Goal: Information Seeking & Learning: Learn about a topic

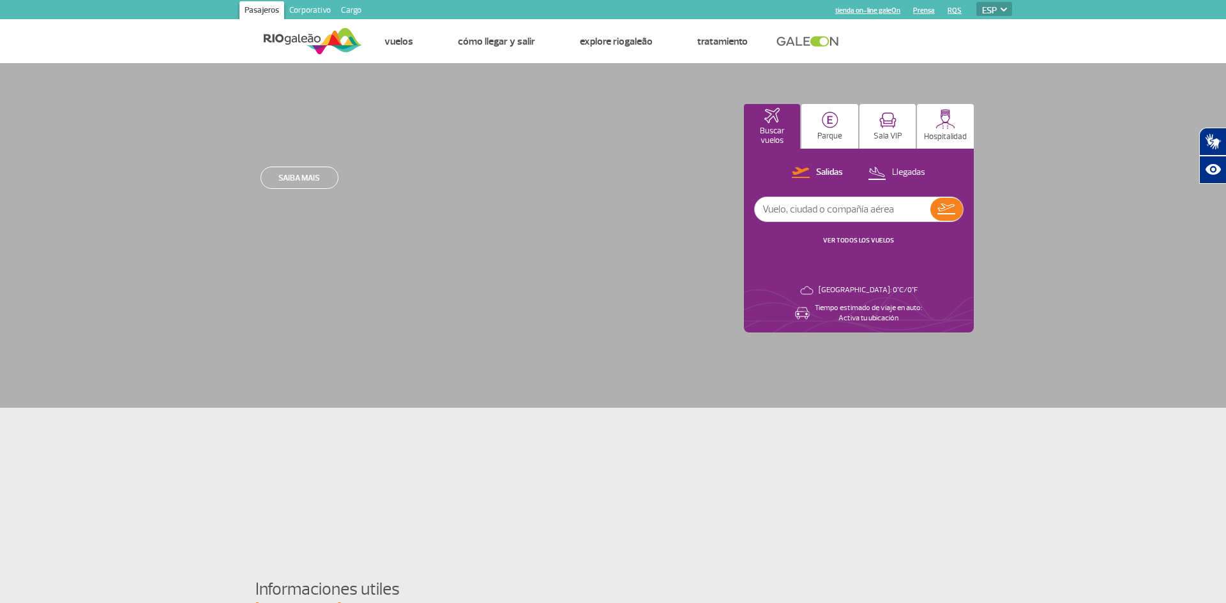
select select "es"
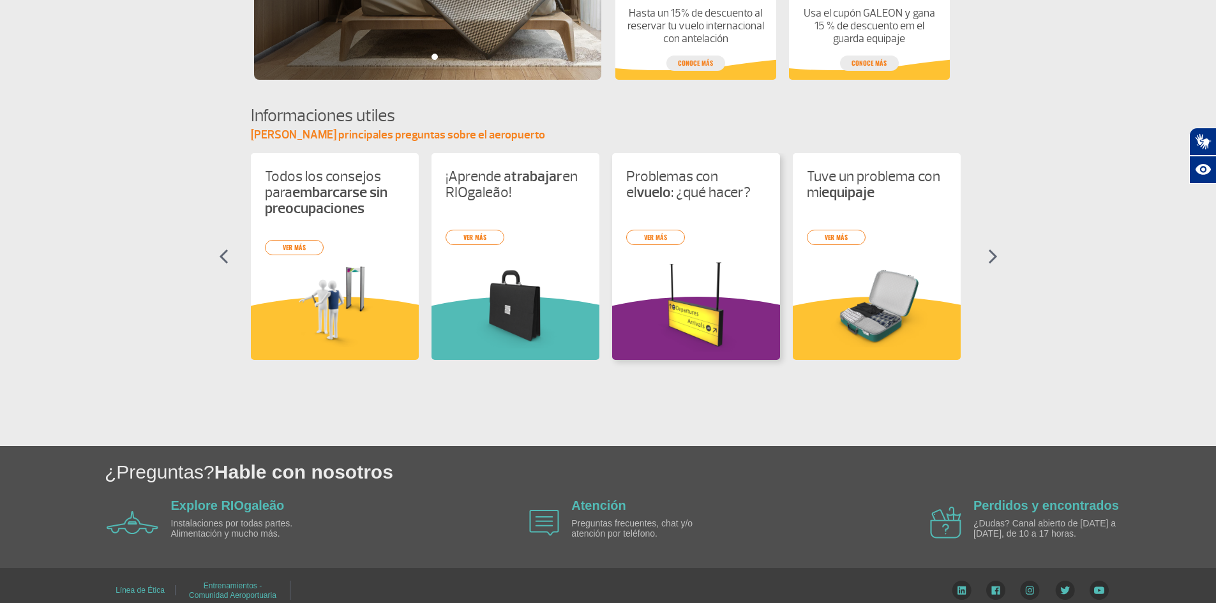
scroll to position [485, 0]
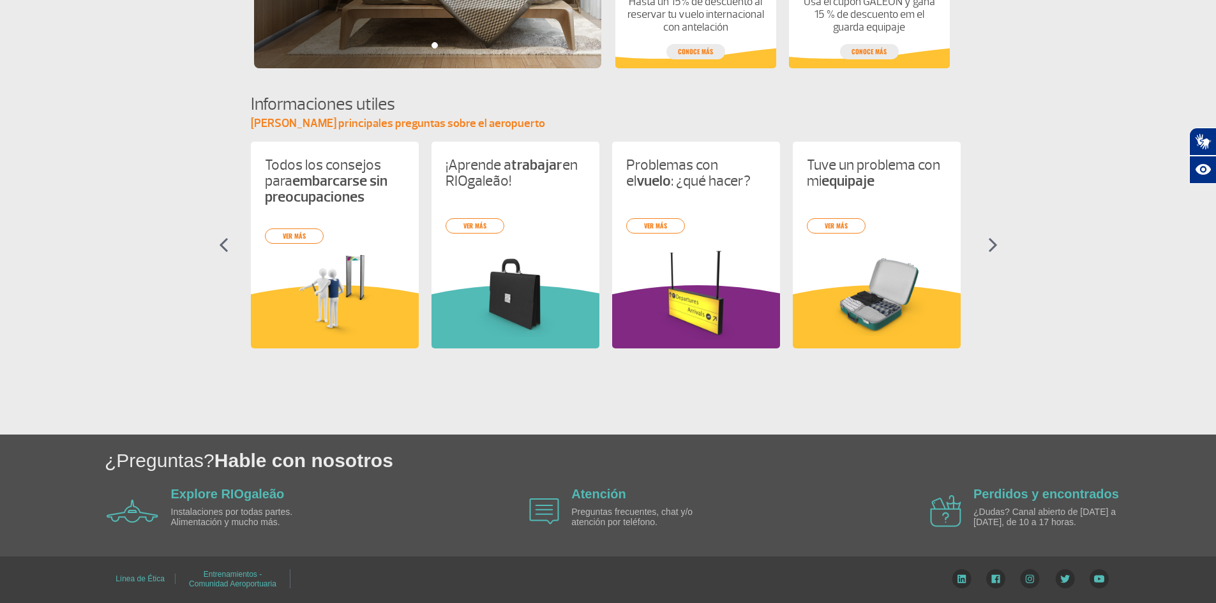
click at [992, 241] on img at bounding box center [993, 245] width 10 height 15
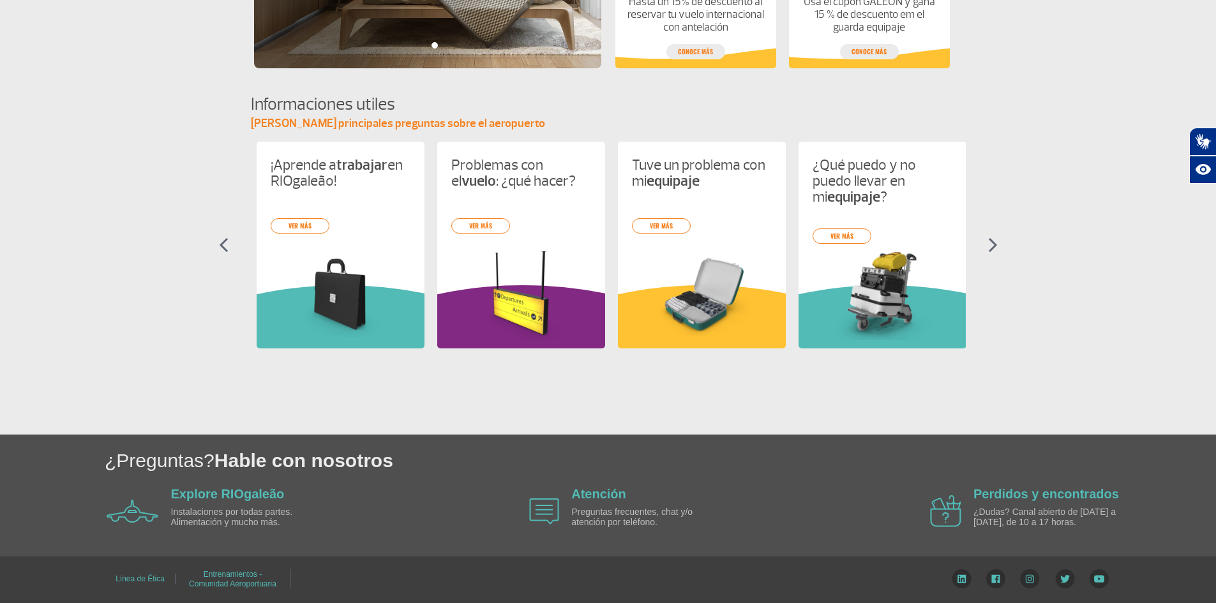
scroll to position [0, 181]
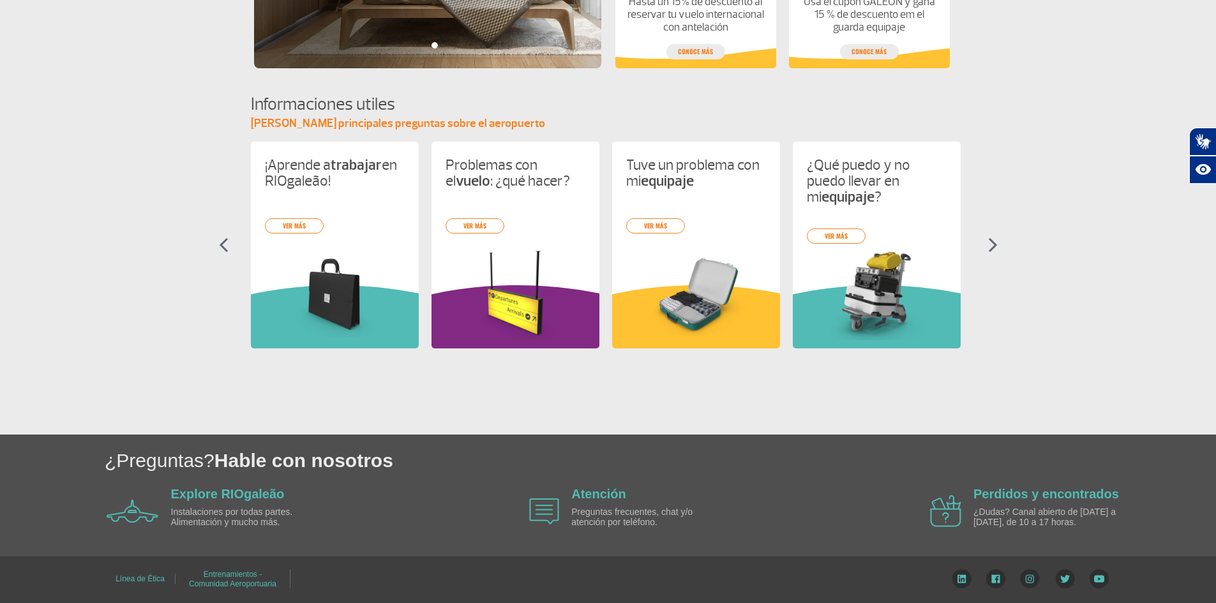
click at [992, 241] on img at bounding box center [993, 245] width 10 height 15
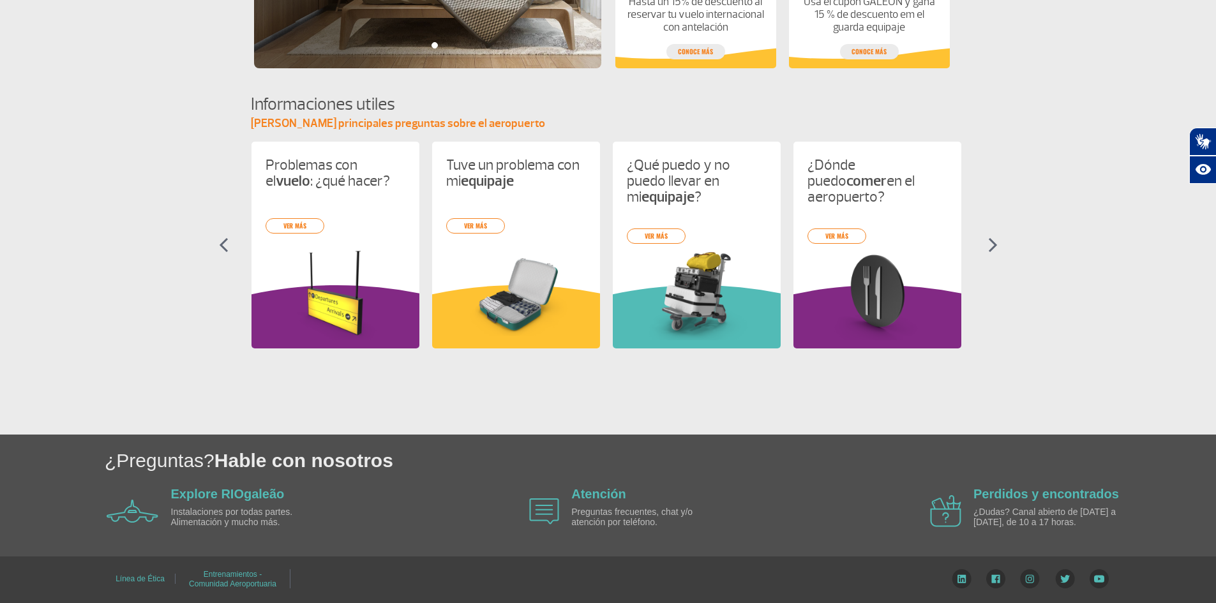
scroll to position [0, 361]
click at [992, 241] on img at bounding box center [993, 245] width 10 height 15
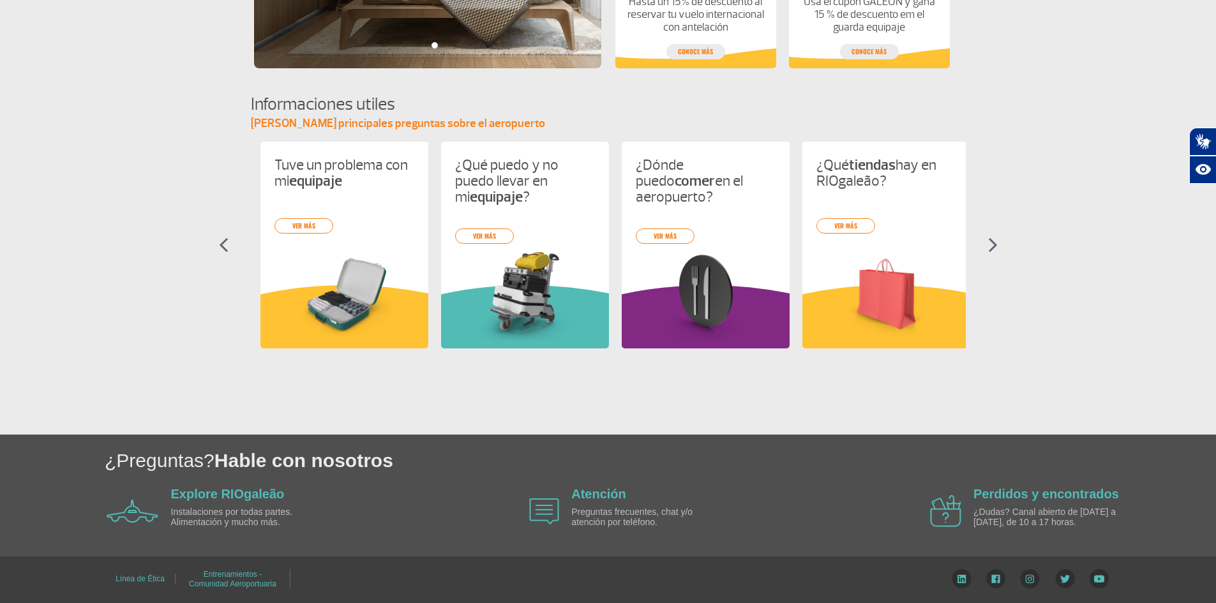
scroll to position [0, 542]
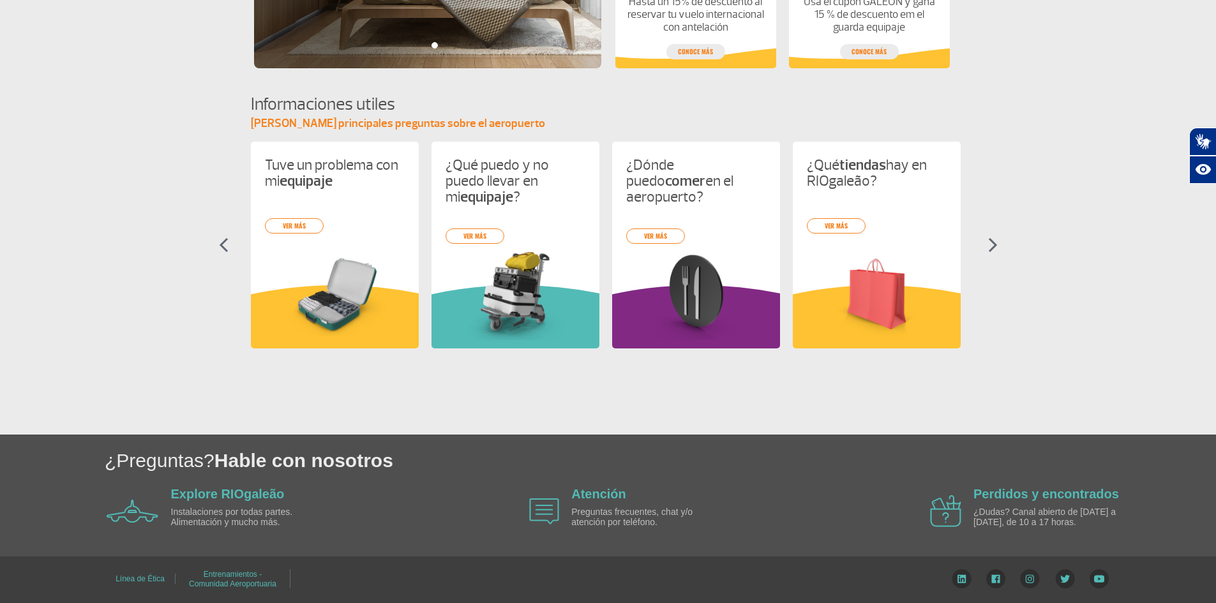
click at [993, 252] on img at bounding box center [993, 245] width 10 height 15
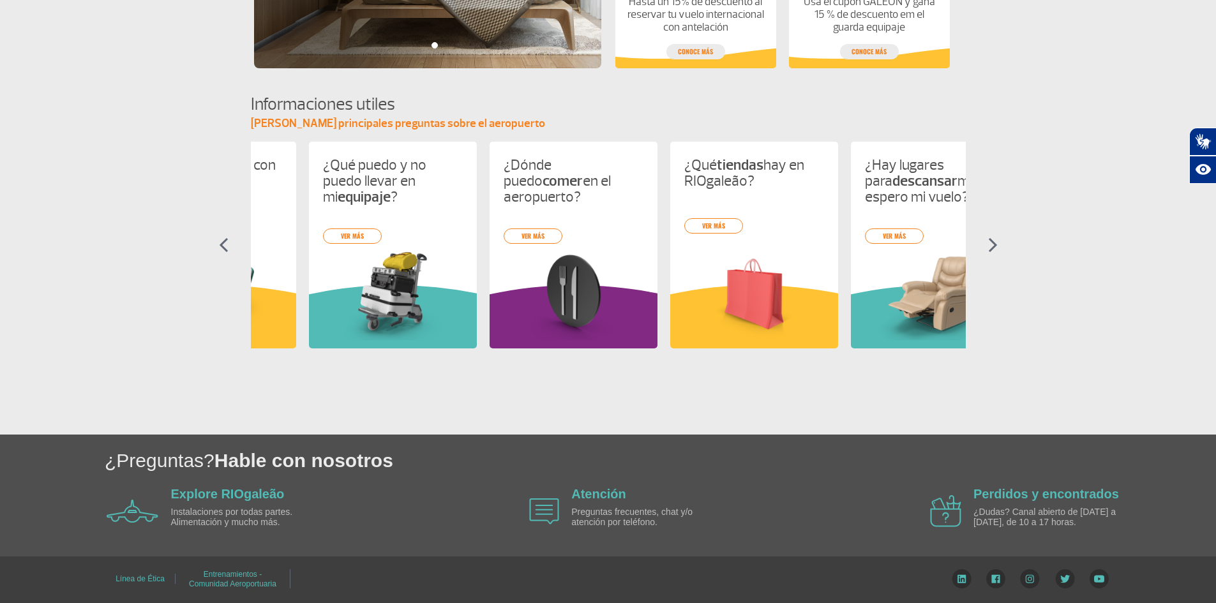
scroll to position [0, 723]
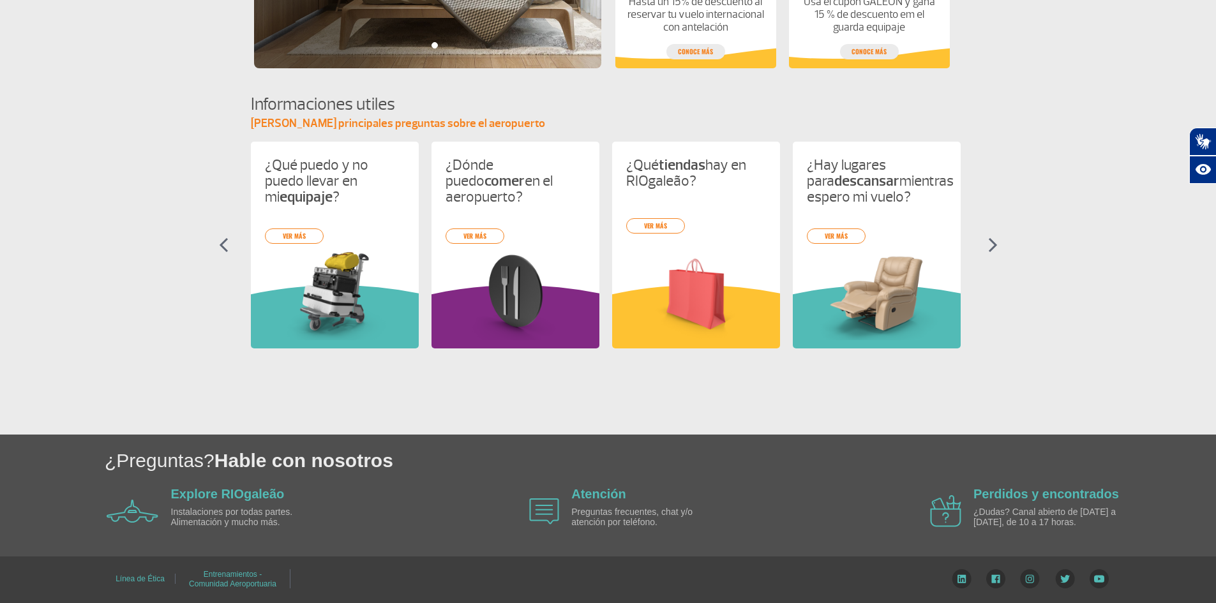
click at [993, 252] on img at bounding box center [993, 245] width 10 height 15
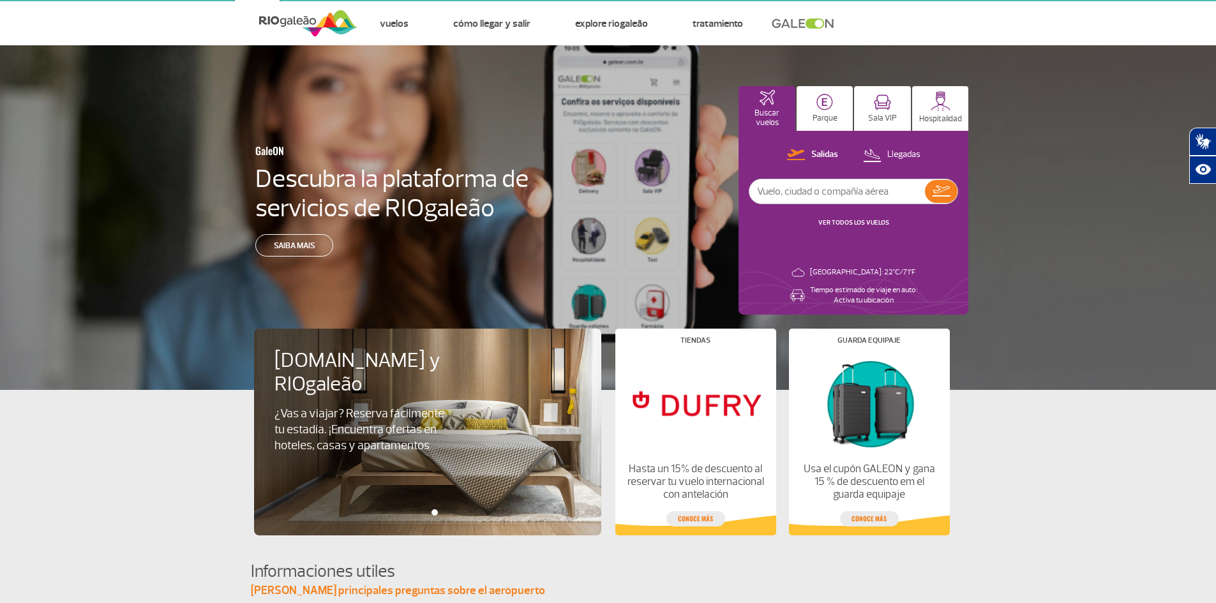
scroll to position [0, 0]
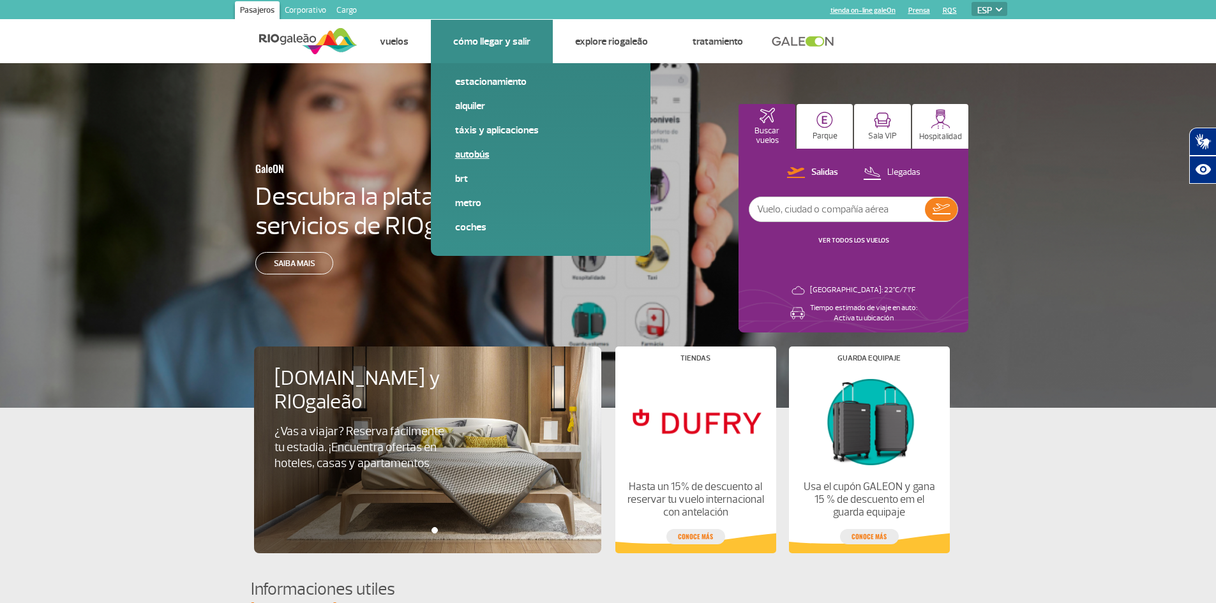
click at [476, 154] on link "Autobús" at bounding box center [540, 154] width 171 height 14
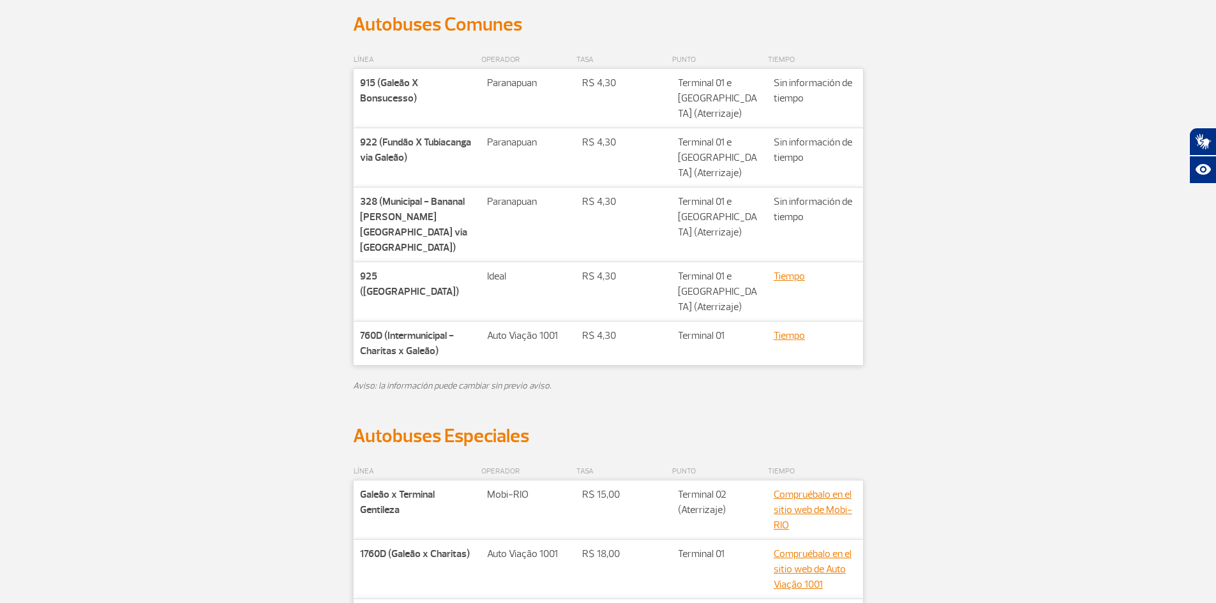
scroll to position [331, 0]
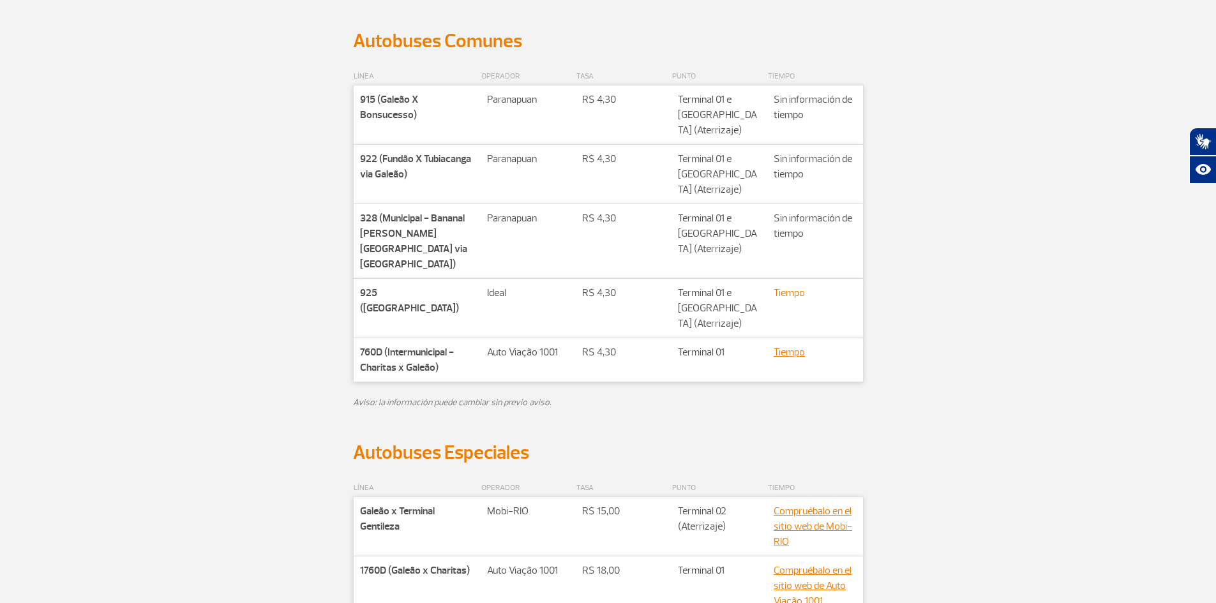
click at [796, 287] on link "Tiempo" at bounding box center [789, 293] width 31 height 13
